Goal: Task Accomplishment & Management: Complete application form

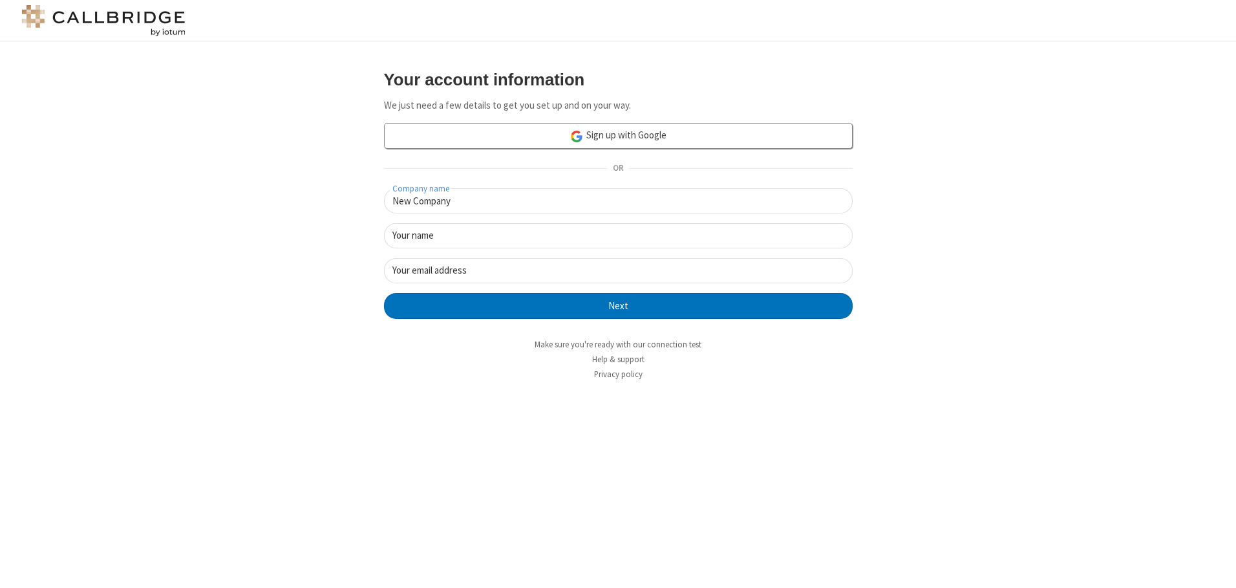
type input "New Company"
type input "New User"
type input "[EMAIL_ADDRESS][DOMAIN_NAME]"
click button "Next" at bounding box center [618, 306] width 469 height 26
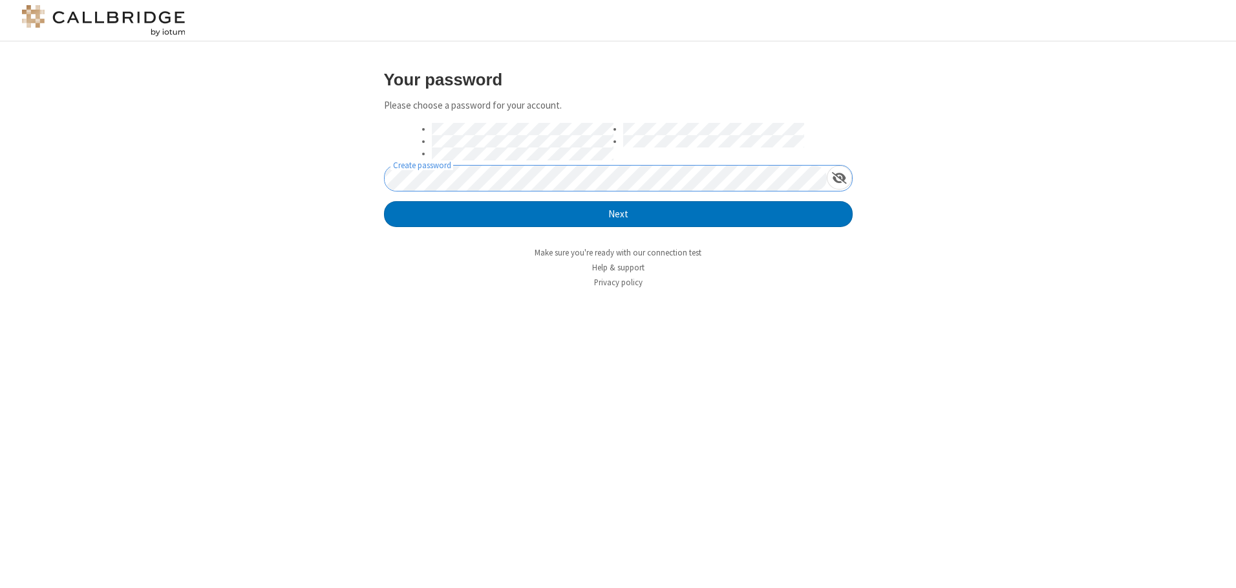
click at [384, 201] on button "Next" at bounding box center [618, 214] width 469 height 26
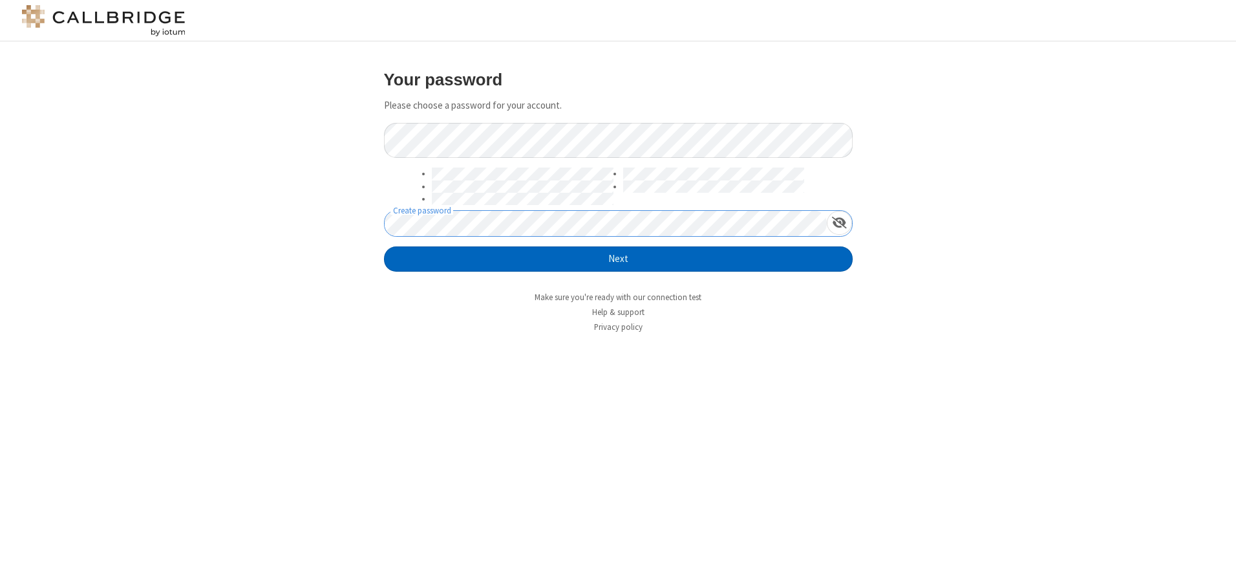
click at [618, 259] on button "Next" at bounding box center [618, 259] width 469 height 26
